Goal: Information Seeking & Learning: Understand process/instructions

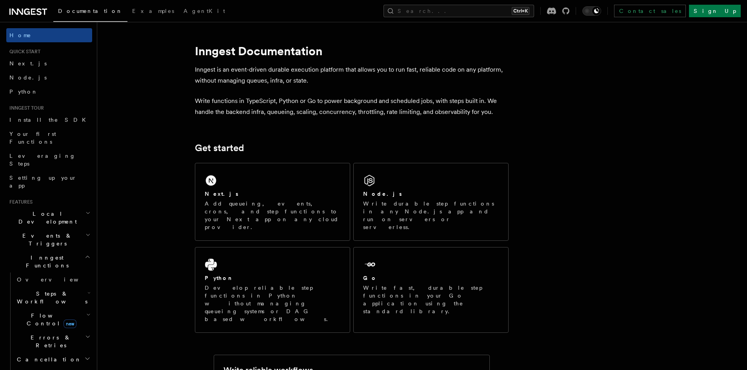
click at [18, 10] on icon at bounding box center [17, 12] width 11 height 6
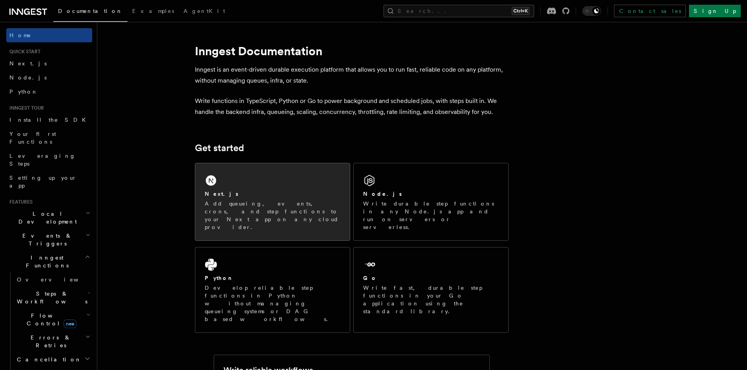
click at [242, 196] on div "Next.js" at bounding box center [273, 194] width 136 height 8
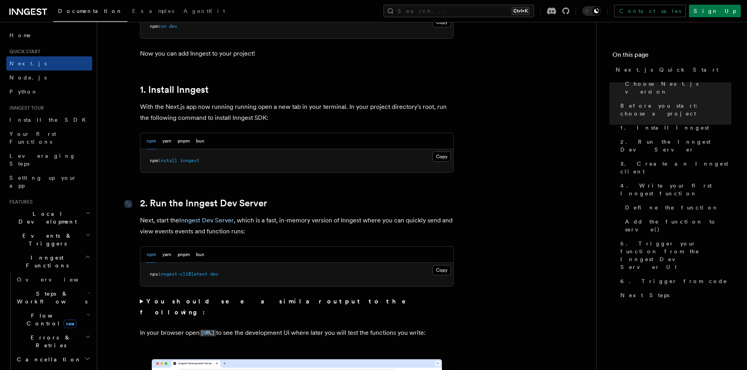
scroll to position [392, 0]
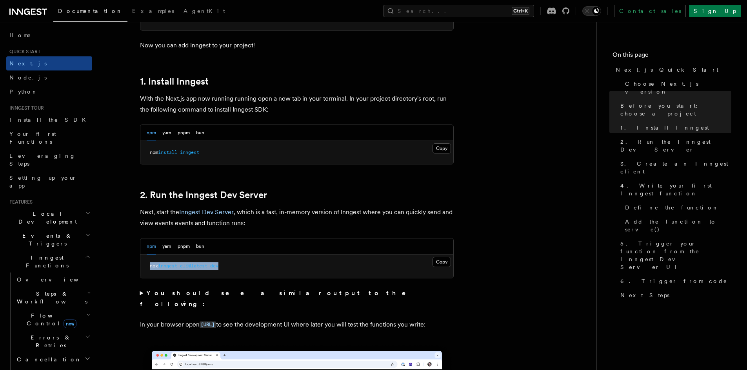
drag, startPoint x: 235, startPoint y: 267, endPoint x: 107, endPoint y: 270, distance: 127.8
copy span "npx inngest-cli@latest dev"
